Goal: Task Accomplishment & Management: Manage account settings

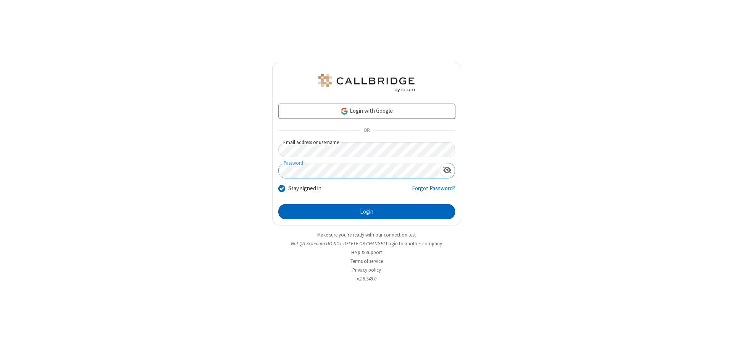
click at [367, 212] on button "Login" at bounding box center [366, 211] width 177 height 15
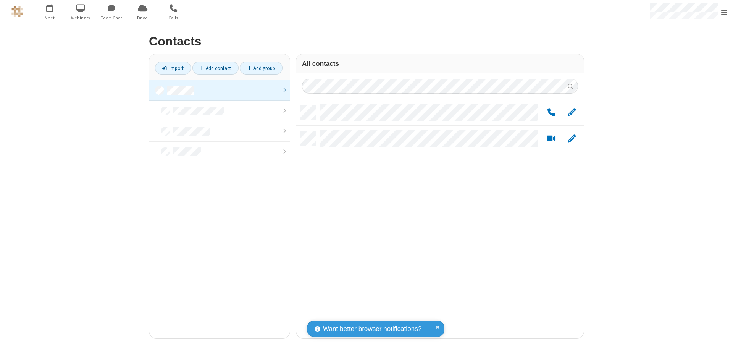
scroll to position [233, 282]
click at [220, 90] on link at bounding box center [219, 90] width 141 height 21
click at [261, 68] on link "Add group" at bounding box center [261, 67] width 43 height 13
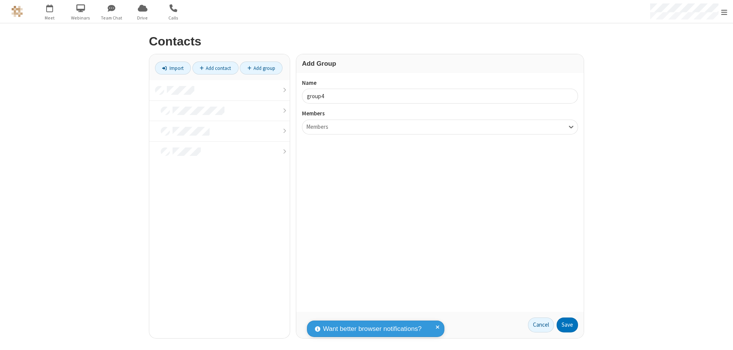
type input "group4"
type input "name20"
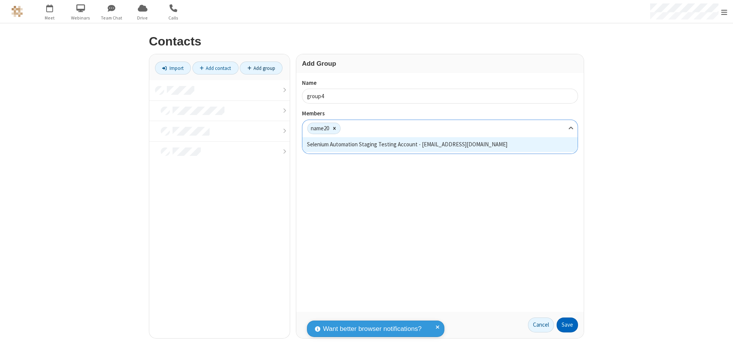
click at [568, 325] on button "Save" at bounding box center [567, 324] width 21 height 15
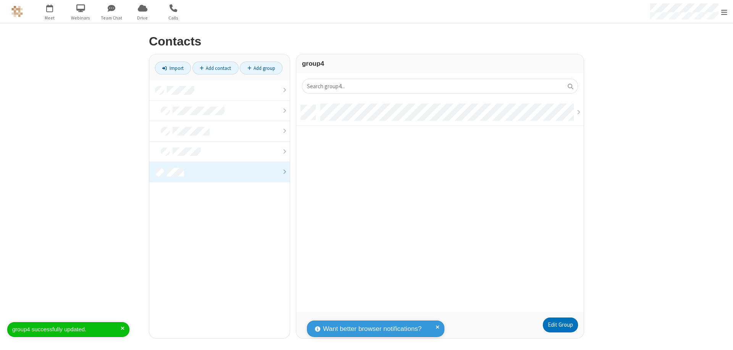
scroll to position [207, 282]
click at [215, 68] on link "Add contact" at bounding box center [216, 67] width 46 height 13
